Goal: Communication & Community: Connect with others

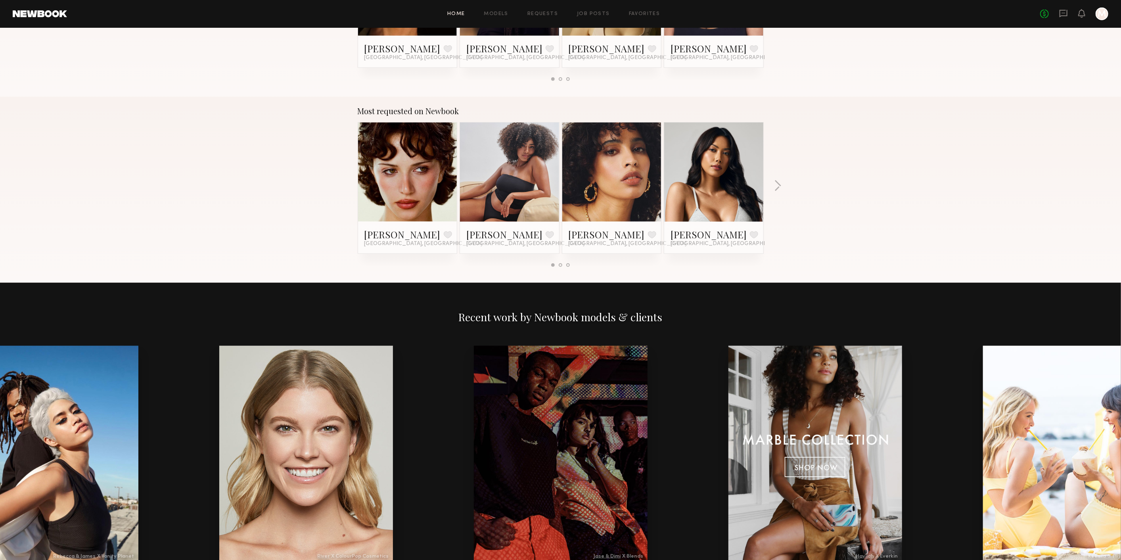
scroll to position [793, 0]
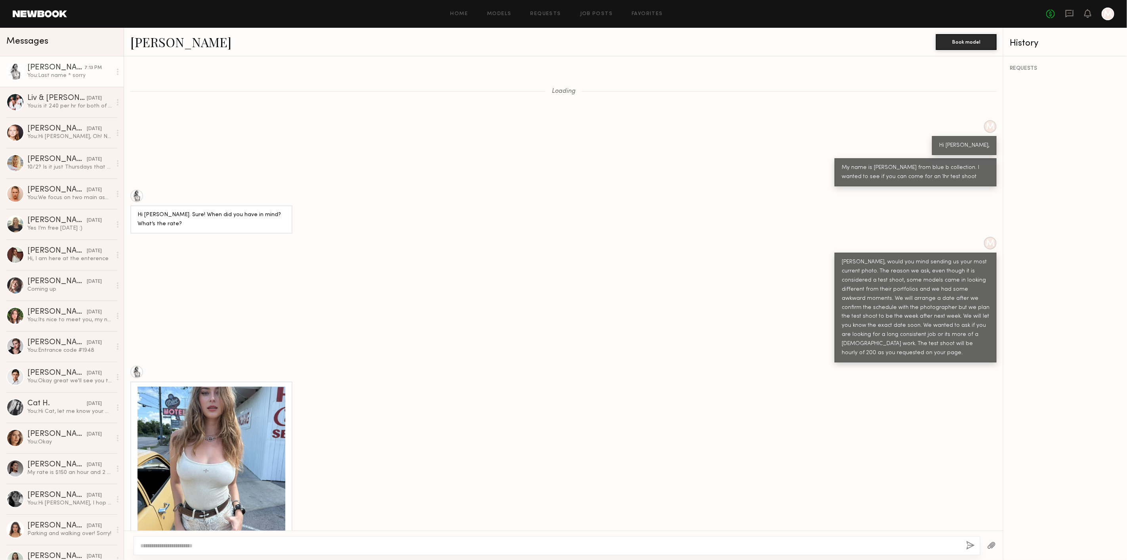
scroll to position [1773, 0]
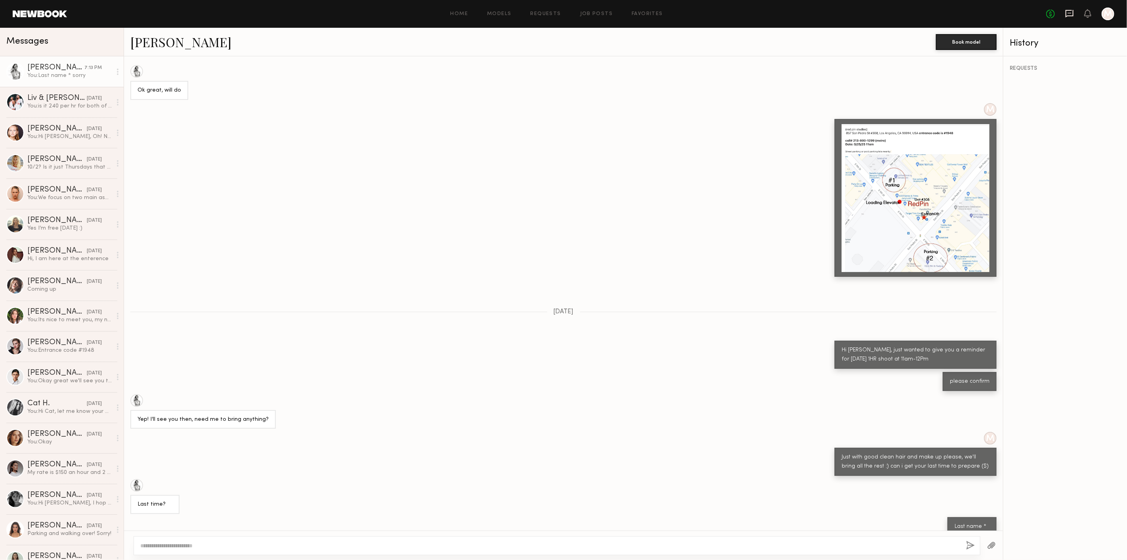
click at [1065, 17] on icon at bounding box center [1069, 13] width 9 height 9
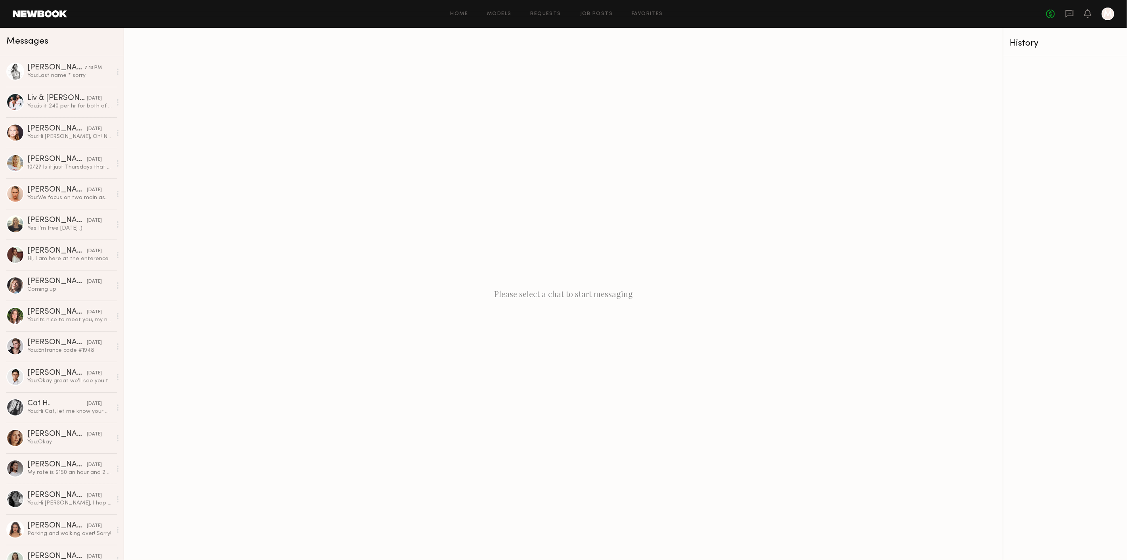
drag, startPoint x: 17, startPoint y: 66, endPoint x: 514, endPoint y: 3, distance: 501.1
click at [17, 66] on div at bounding box center [15, 72] width 18 height 18
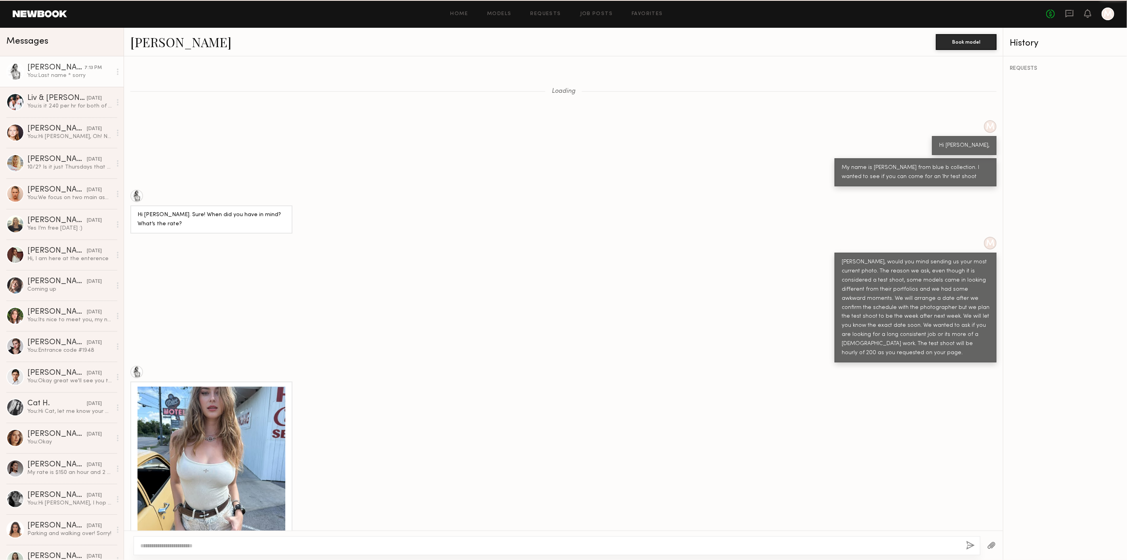
scroll to position [1773, 0]
